Goal: Information Seeking & Learning: Learn about a topic

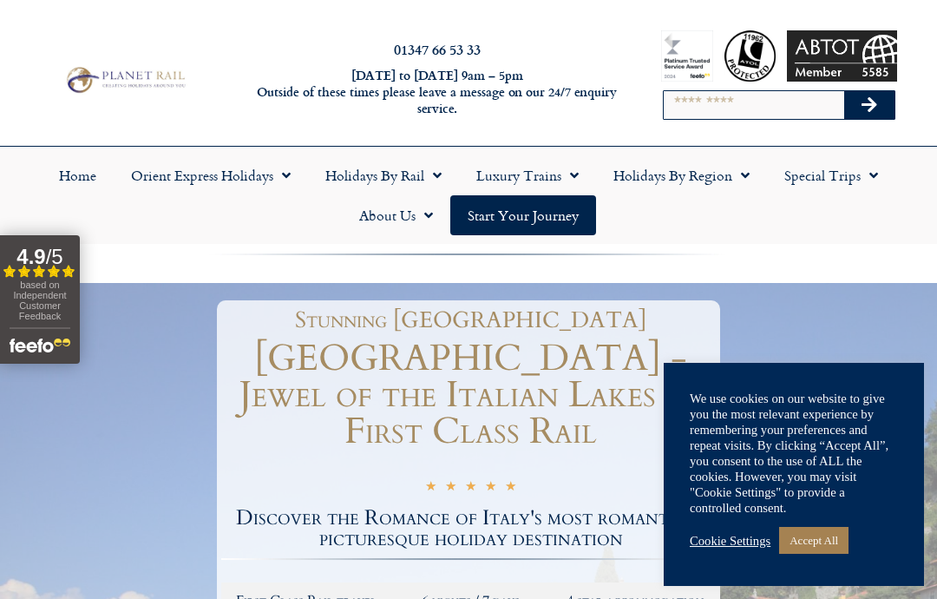
click at [825, 540] on link "Accept All" at bounding box center [813, 540] width 69 height 27
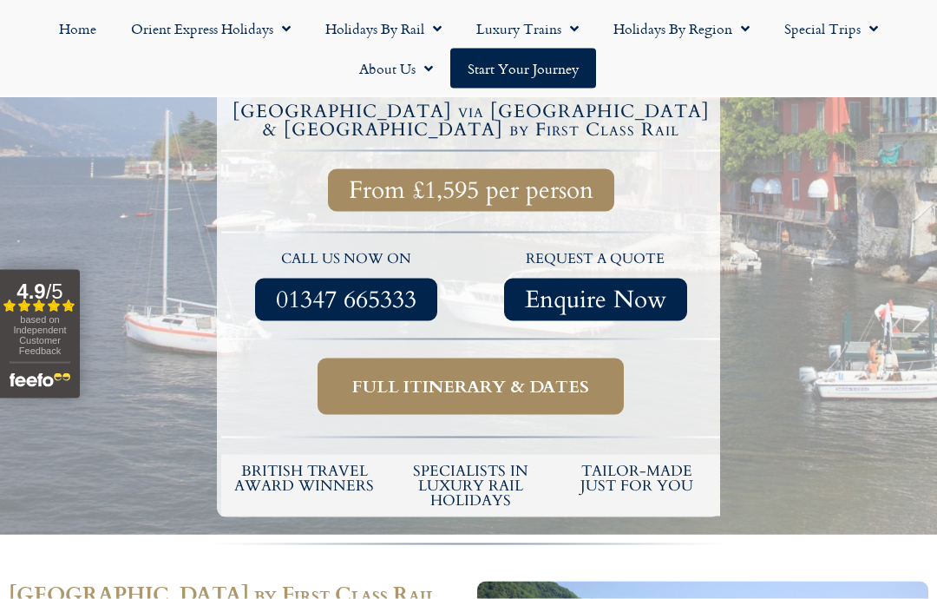
scroll to position [663, 0]
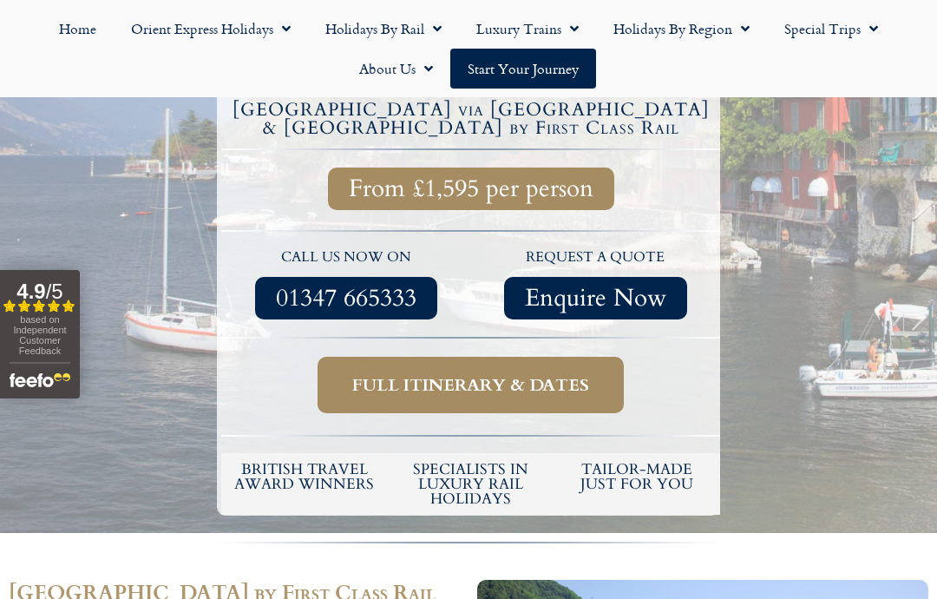
click at [581, 374] on span "Full itinerary & dates" at bounding box center [470, 385] width 237 height 22
click at [531, 374] on span "Full itinerary & dates" at bounding box center [470, 385] width 237 height 22
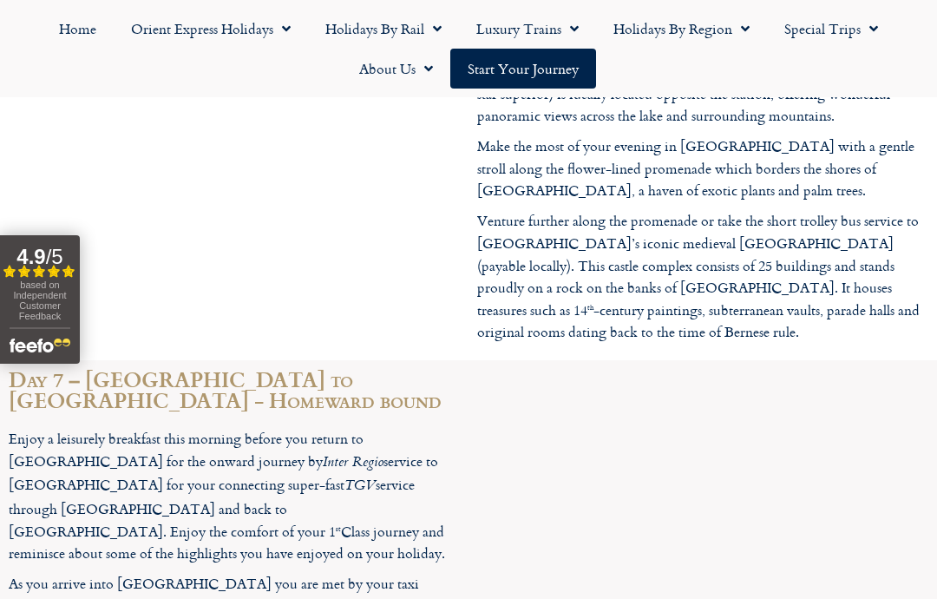
scroll to position [4290, 0]
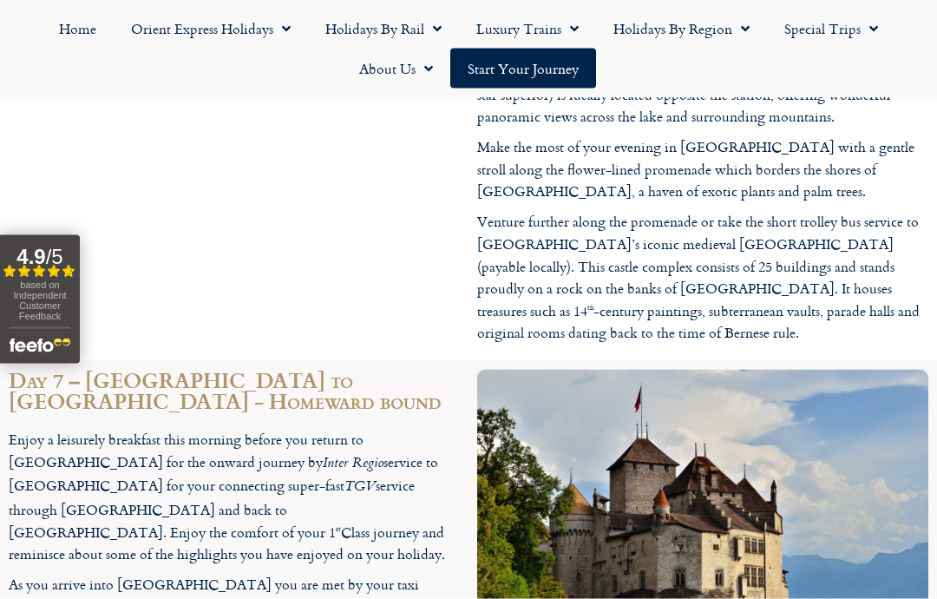
click at [734, 23] on span "Menu" at bounding box center [741, 28] width 17 height 31
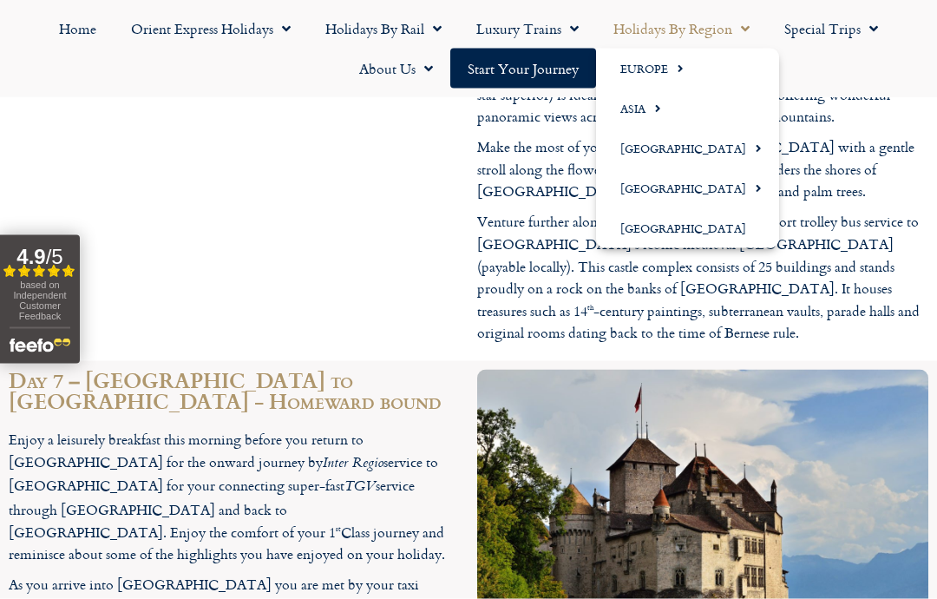
scroll to position [4291, 0]
click at [677, 64] on span "Menu" at bounding box center [676, 69] width 16 height 29
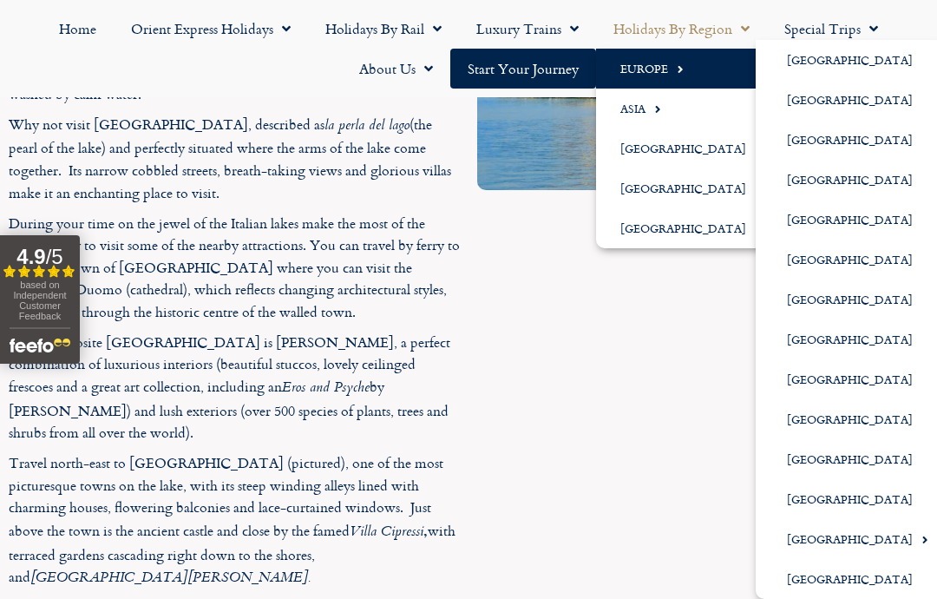
scroll to position [3248, 0]
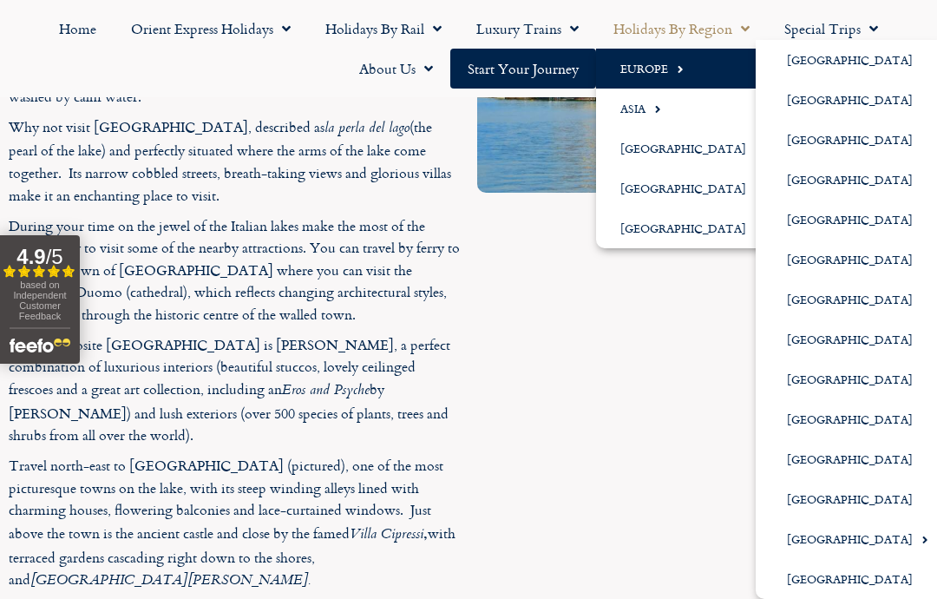
click at [836, 54] on link "[GEOGRAPHIC_DATA]" at bounding box center [851, 60] width 190 height 40
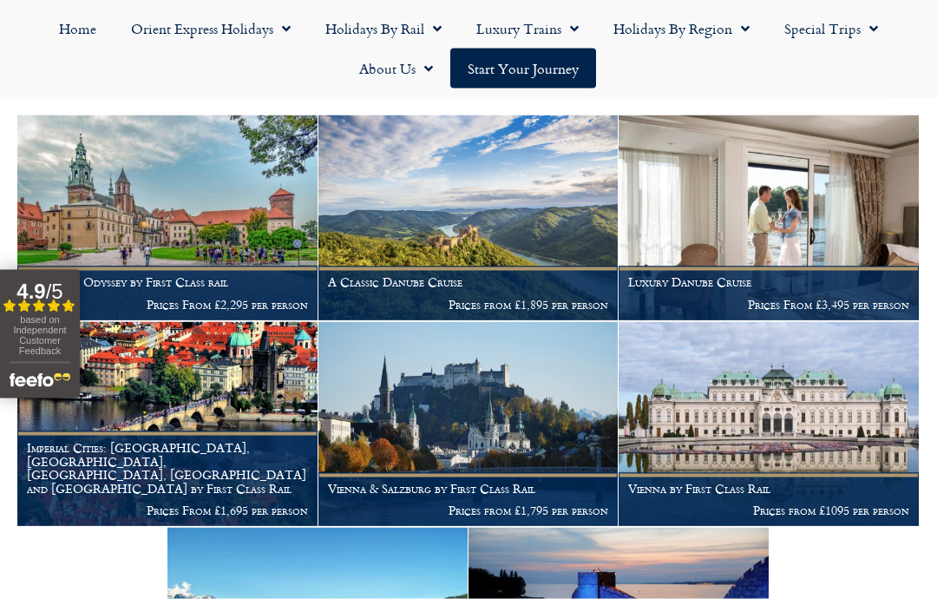
scroll to position [319, 0]
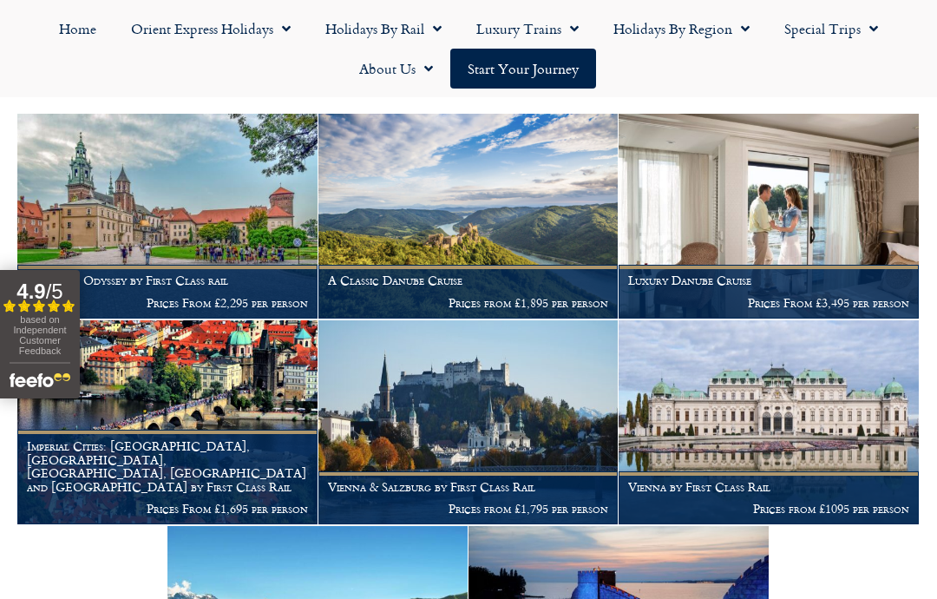
click at [488, 265] on figcaption "A Classic Danube Cruise Prices from £1,895 per person" at bounding box center [469, 291] width 300 height 53
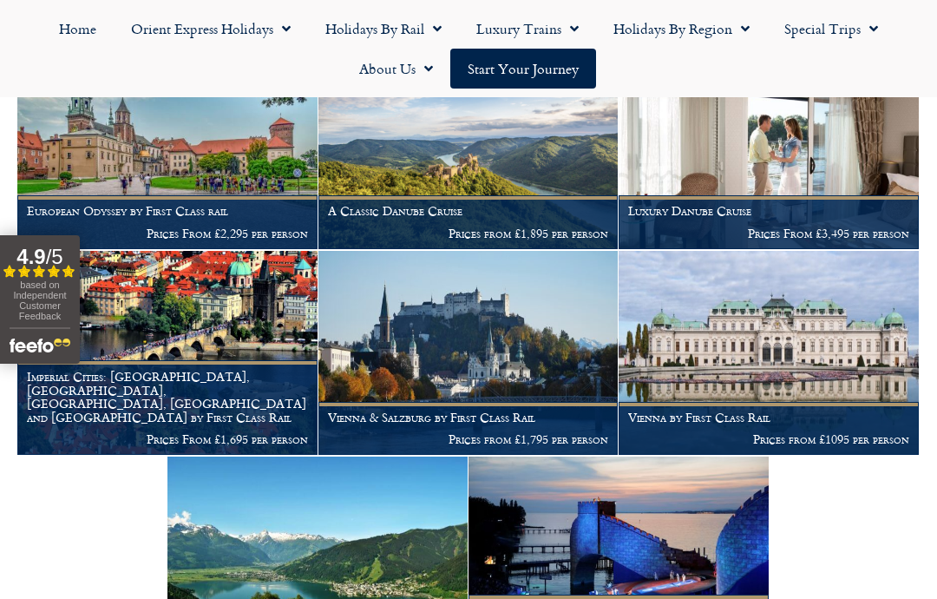
click at [864, 227] on p "Prices From £3,495 per person" at bounding box center [768, 234] width 281 height 14
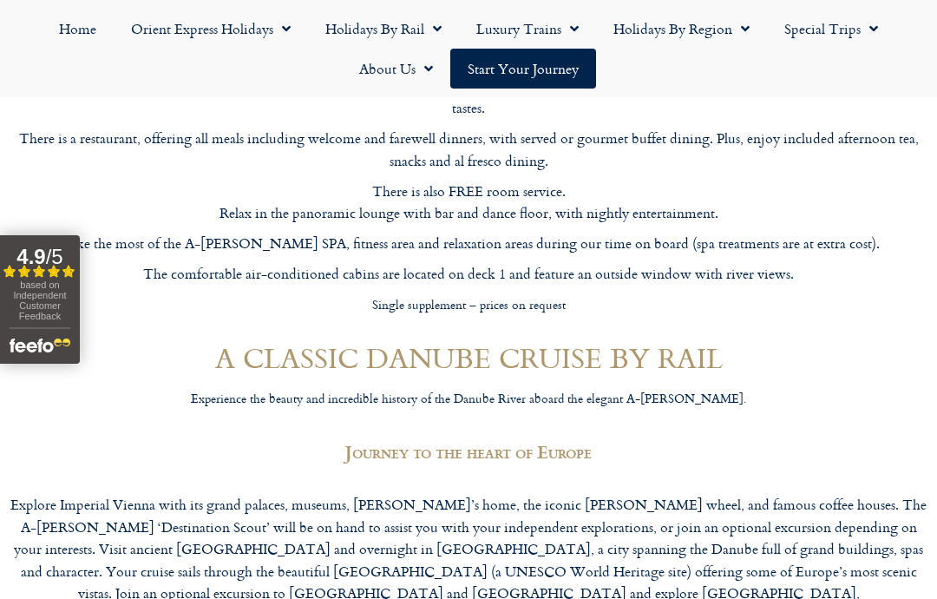
scroll to position [1344, 0]
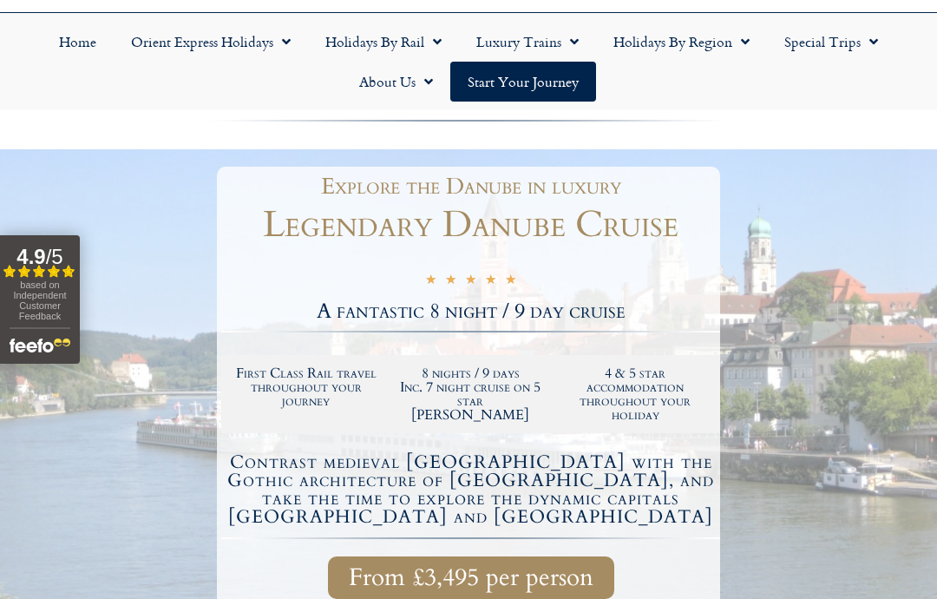
scroll to position [133, 0]
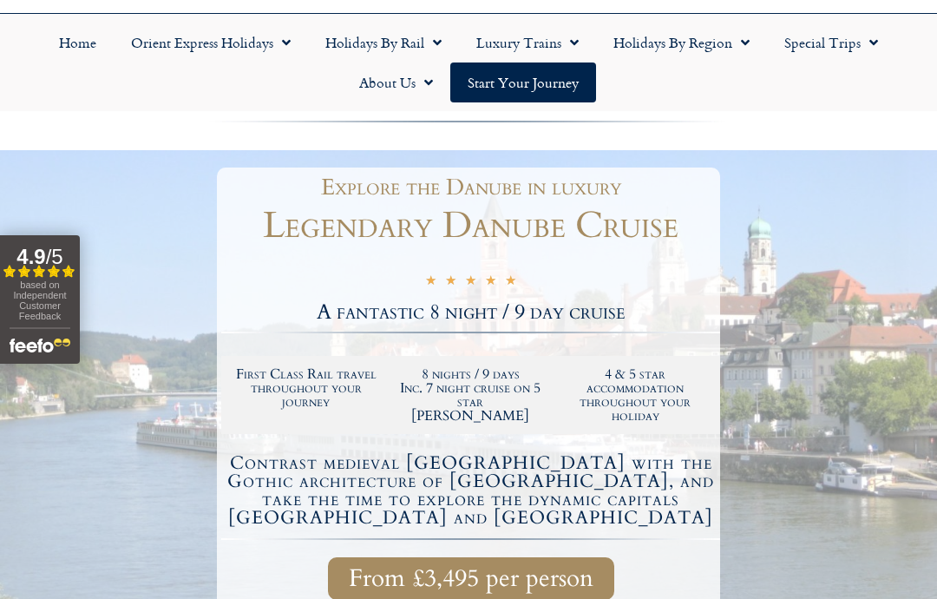
click at [282, 49] on span "Menu" at bounding box center [281, 42] width 17 height 31
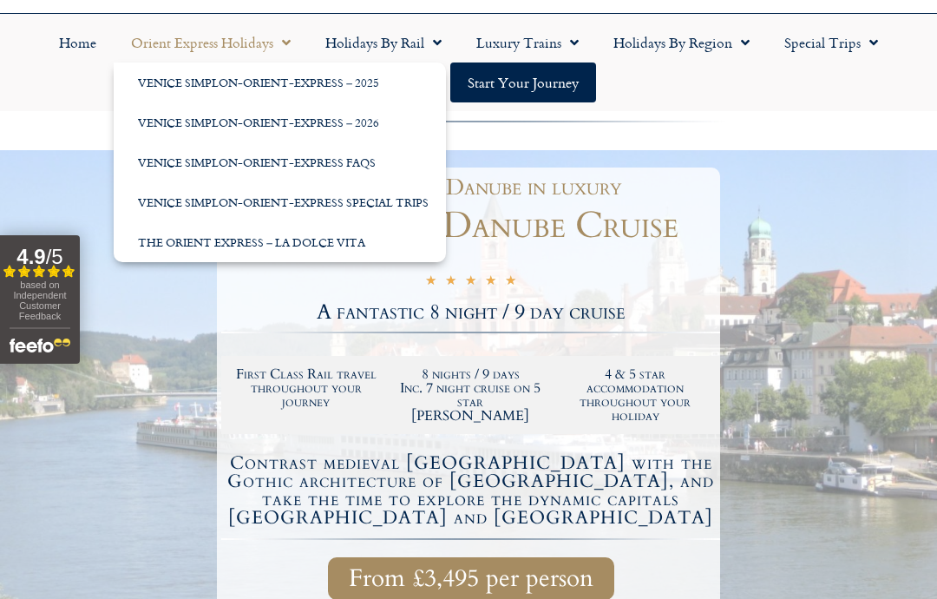
click at [328, 124] on link "Venice Simplon-Orient-Express – 2026" at bounding box center [280, 122] width 332 height 40
